Goal: Information Seeking & Learning: Understand process/instructions

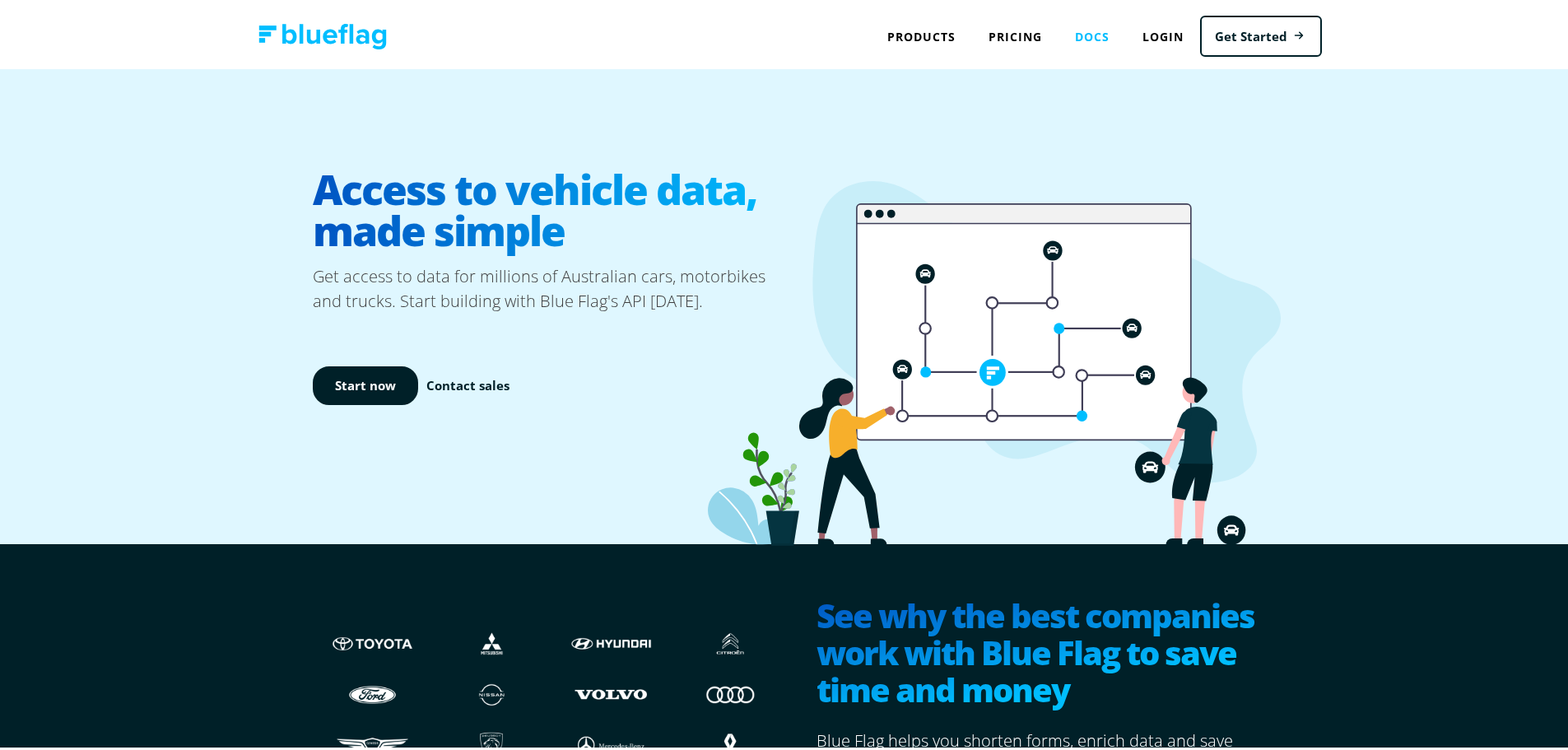
click at [1087, 30] on link "Docs" at bounding box center [1092, 33] width 67 height 34
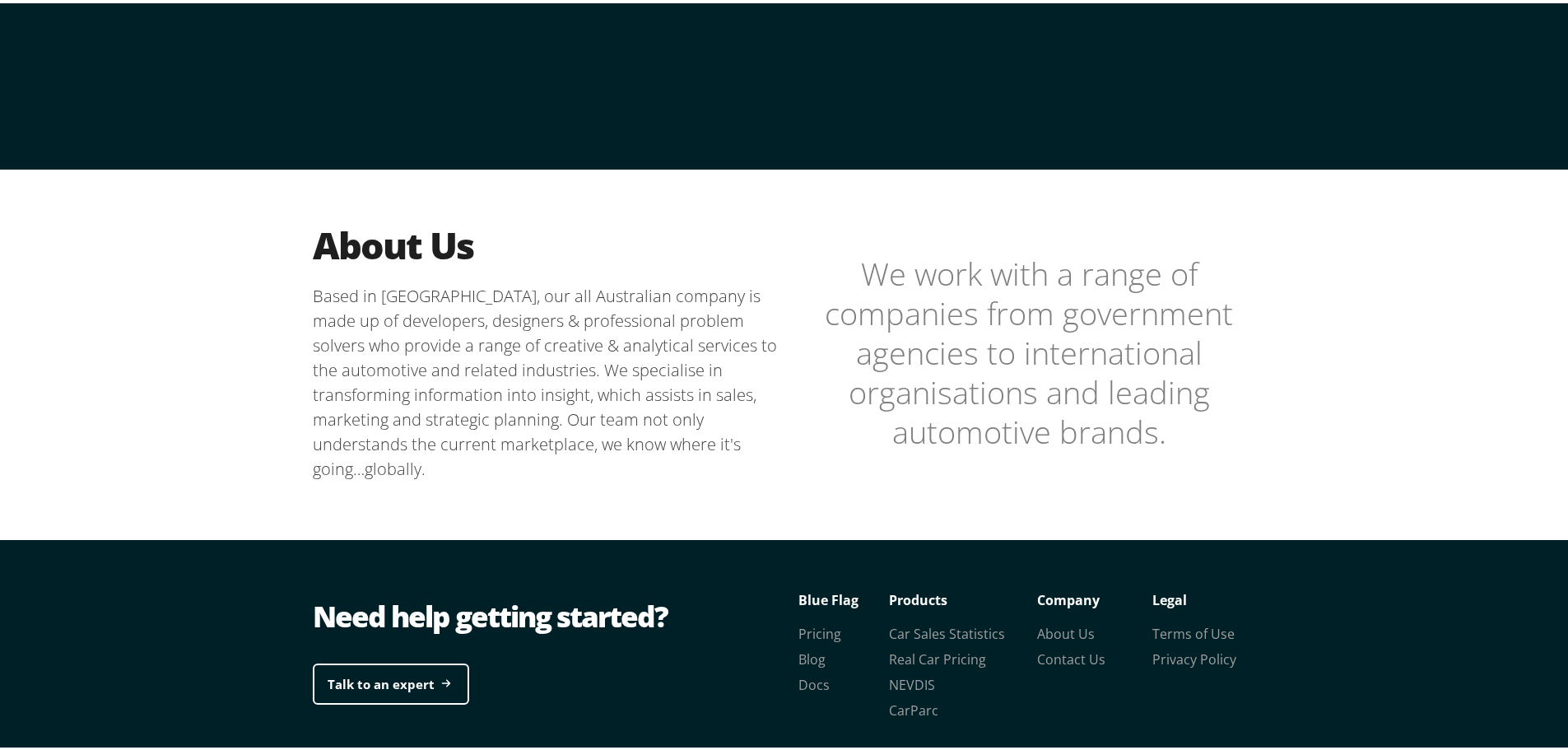
scroll to position [354, 0]
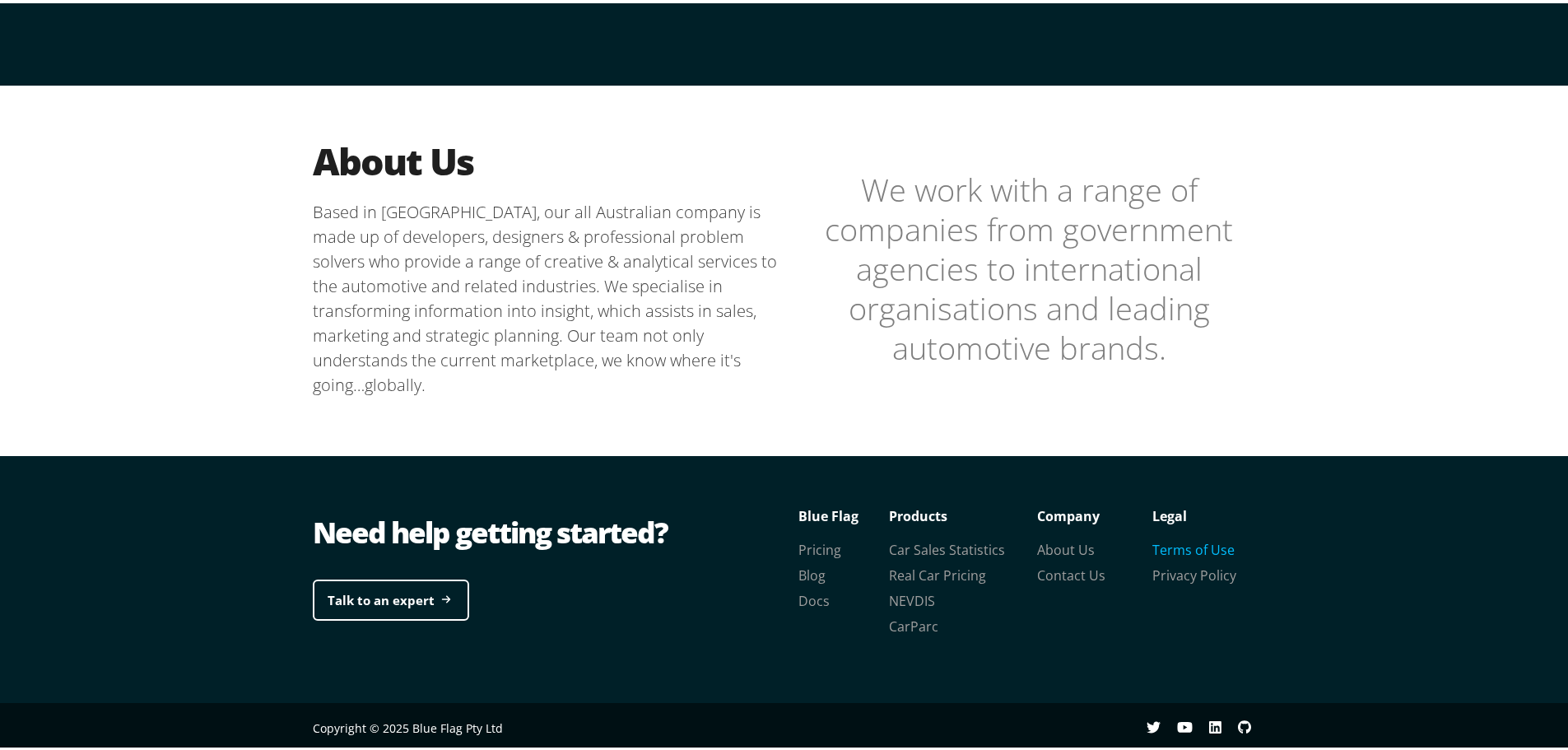
click at [1192, 540] on link "Terms of Use" at bounding box center [1194, 546] width 82 height 18
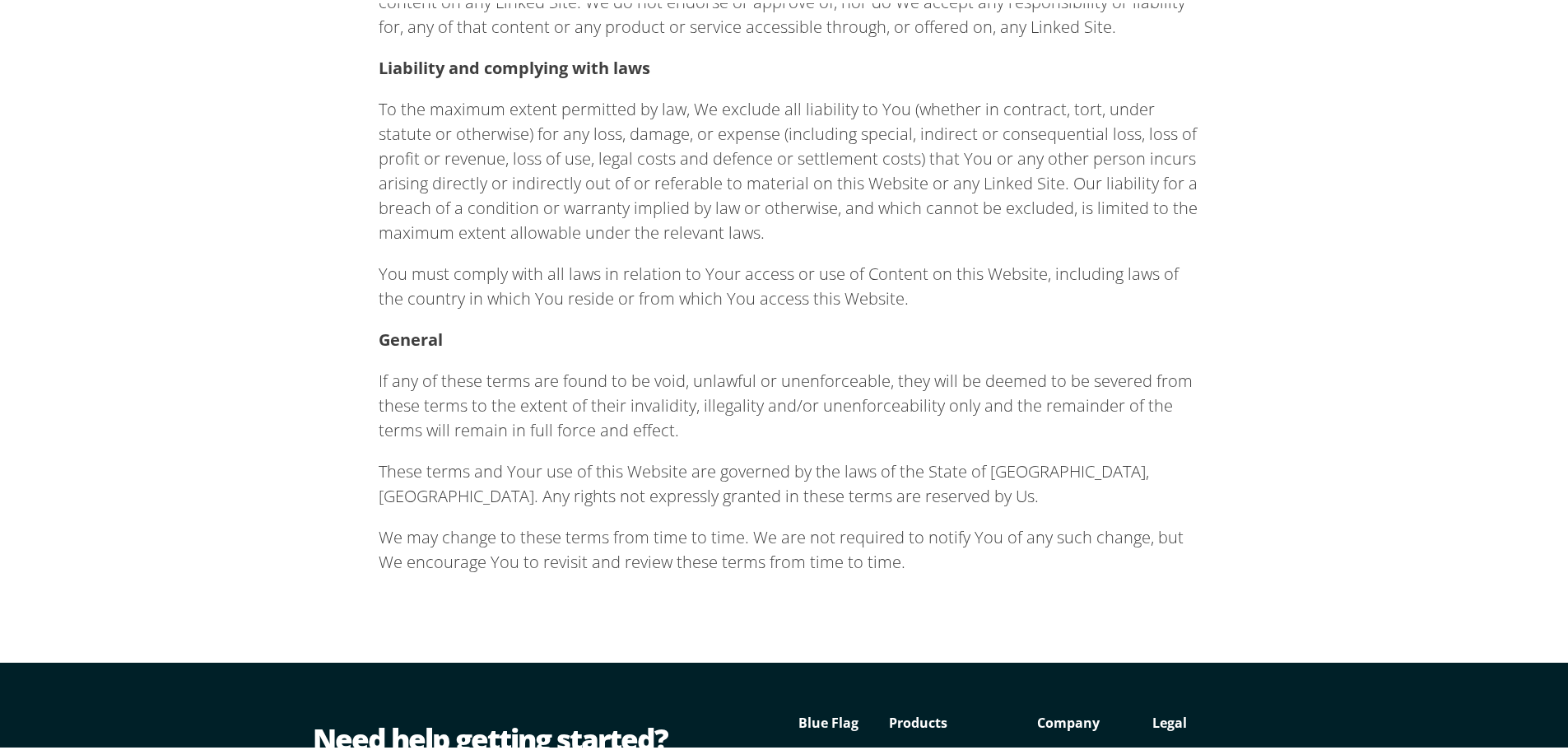
scroll to position [1194, 0]
